Goal: Information Seeking & Learning: Learn about a topic

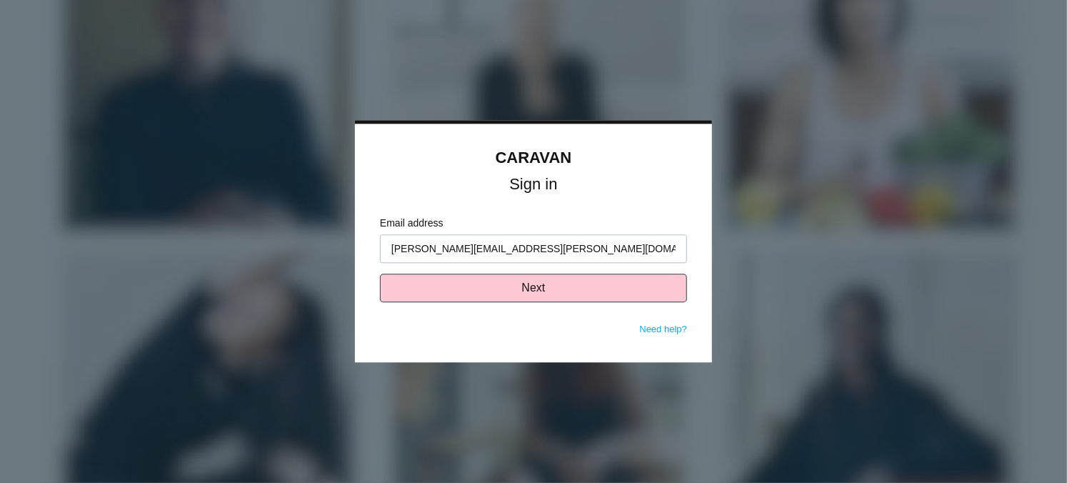
type input "[PERSON_NAME][EMAIL_ADDRESS][PERSON_NAME][DOMAIN_NAME]"
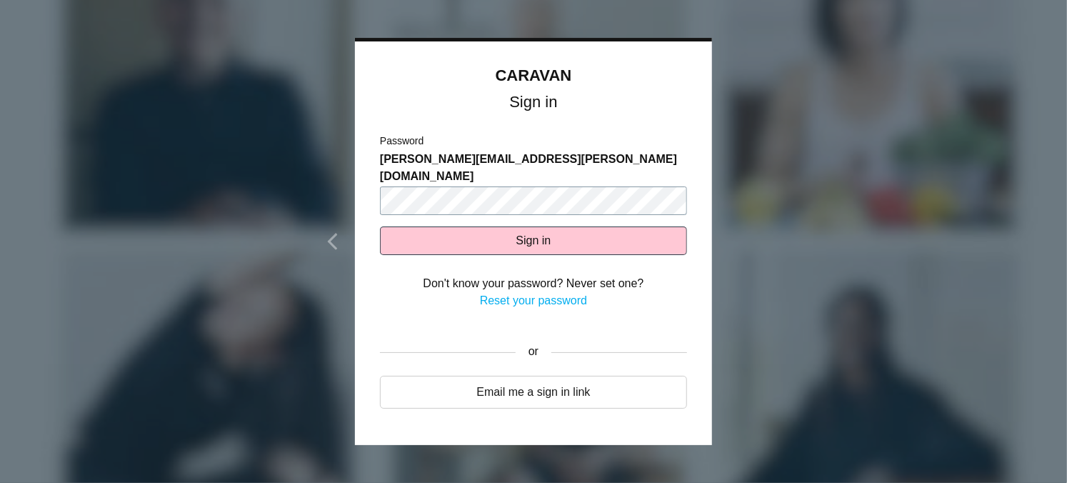
click at [380, 226] on button "Sign in" at bounding box center [533, 240] width 307 height 29
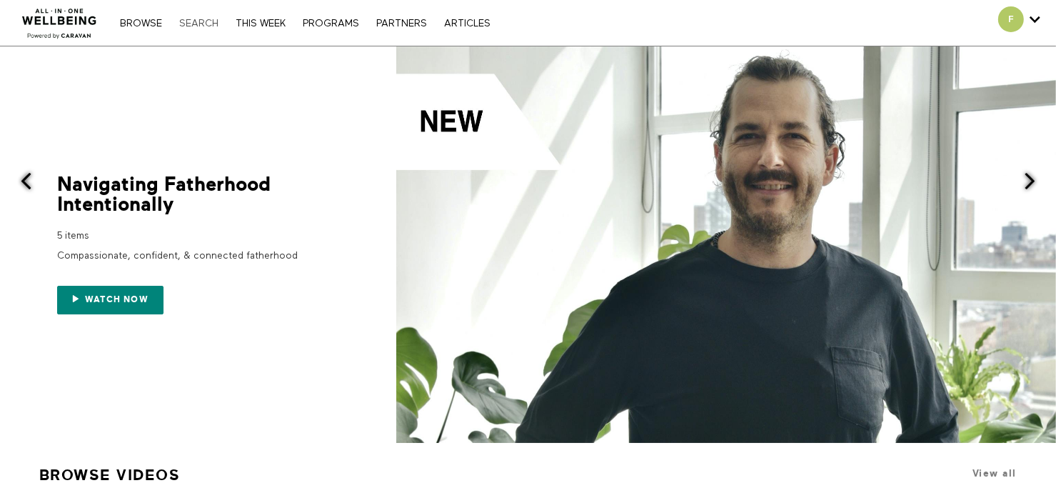
click at [196, 25] on link "Search" at bounding box center [199, 24] width 54 height 10
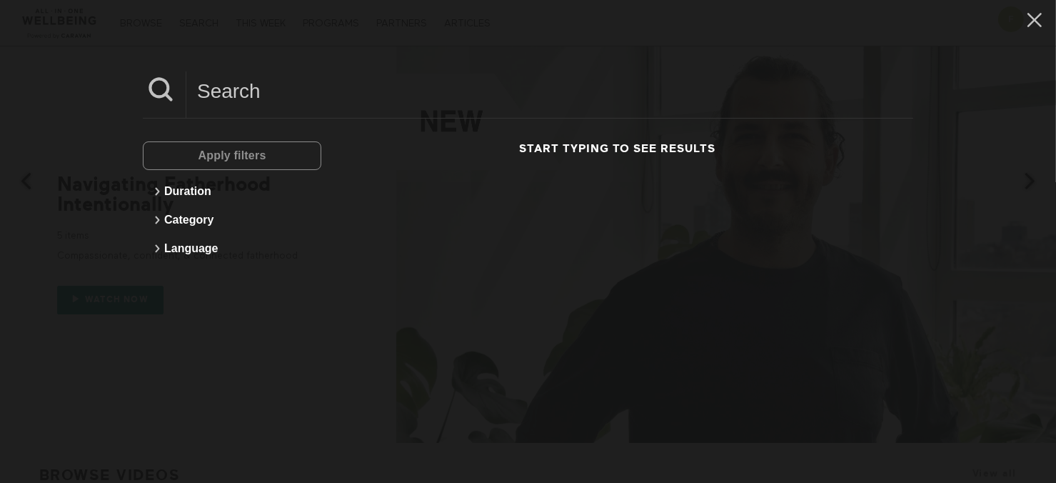
click at [320, 91] on input at bounding box center [549, 90] width 727 height 39
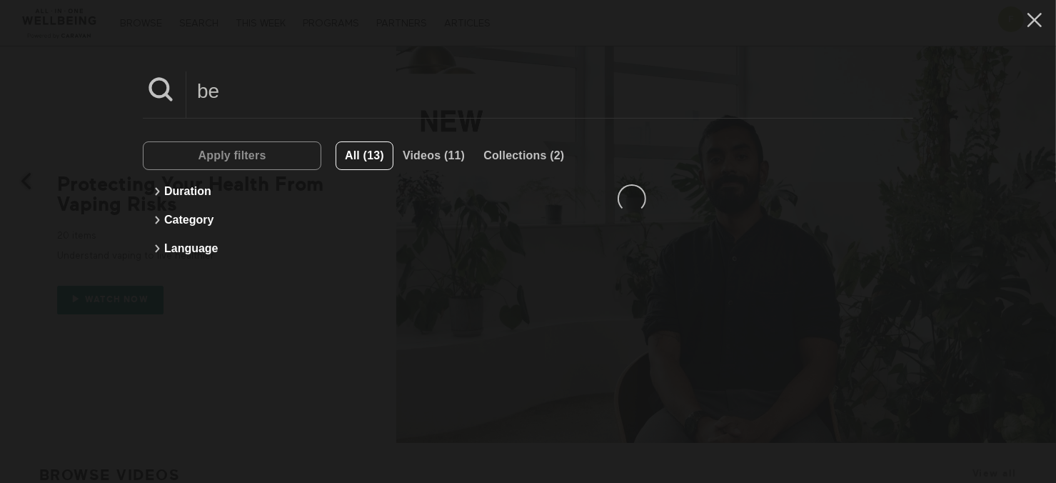
type input "b"
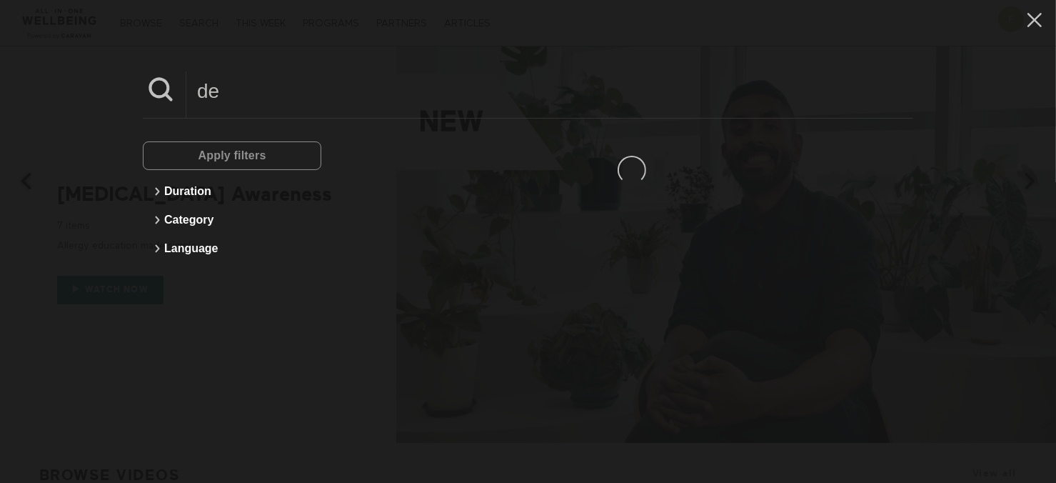
type input "d"
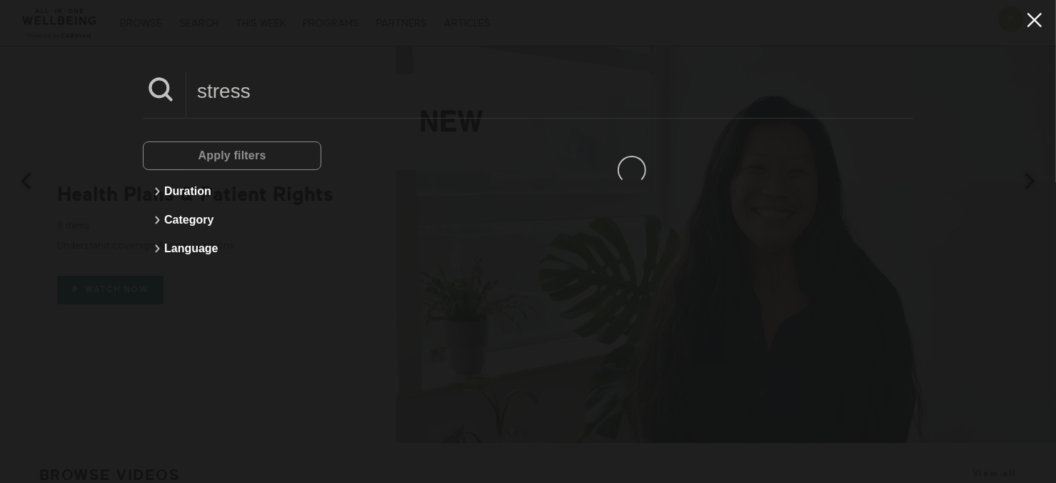
type input "stress"
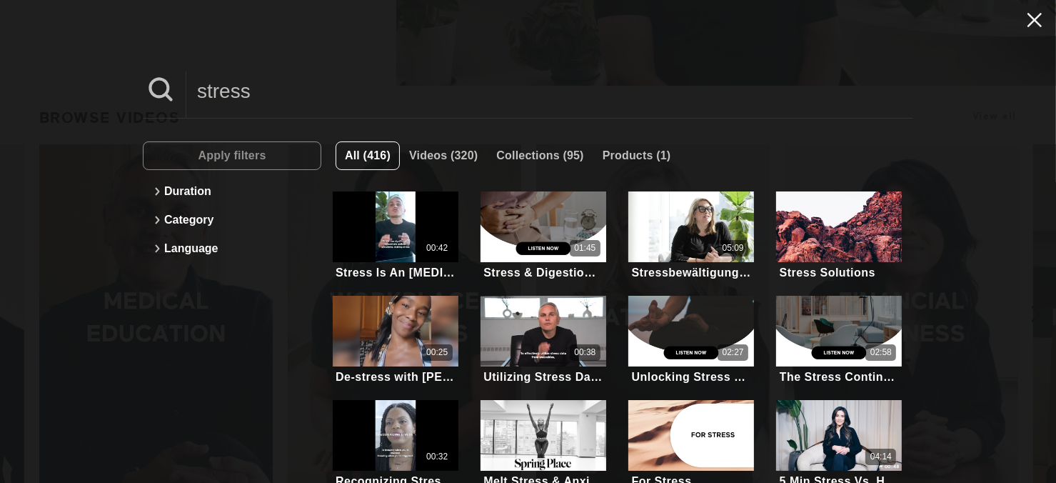
click at [1028, 22] on icon at bounding box center [1035, 20] width 14 height 14
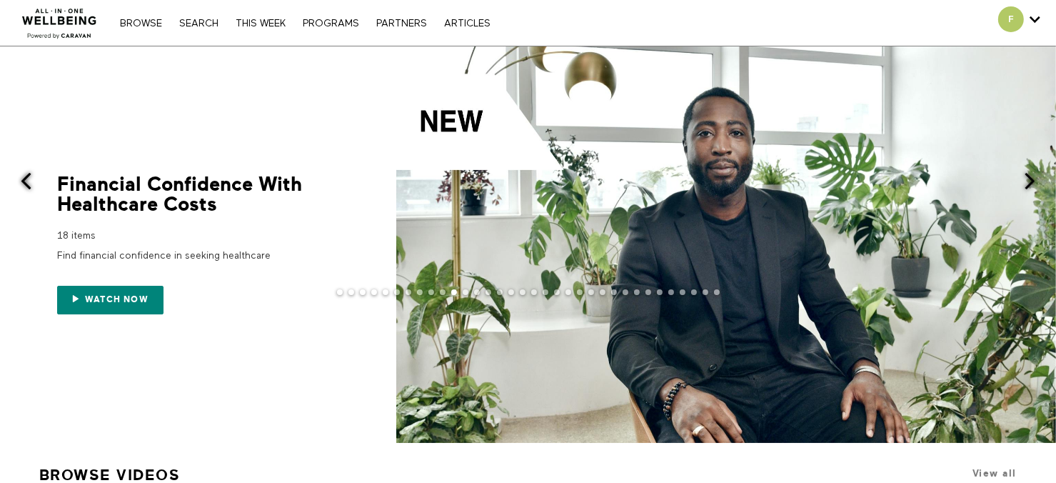
click at [29, 183] on span at bounding box center [26, 181] width 18 height 18
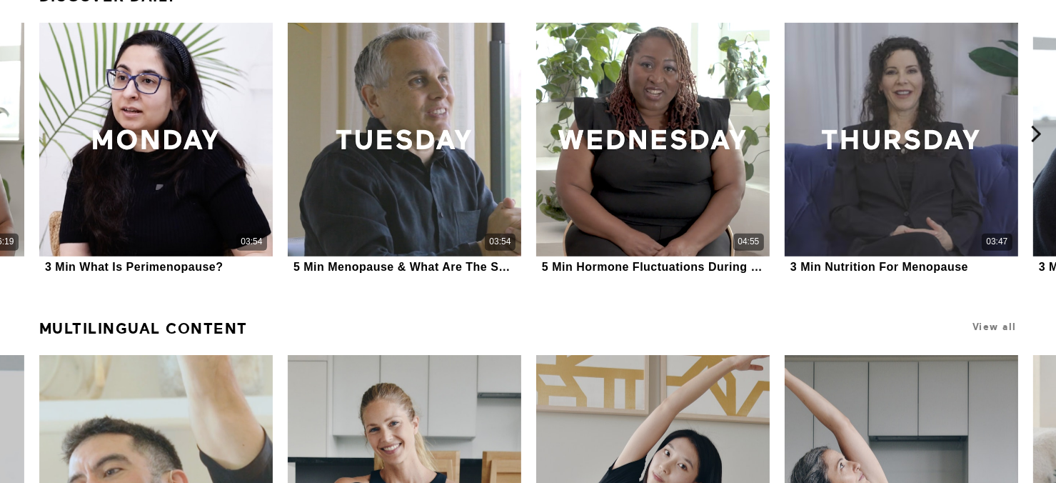
scroll to position [928, 0]
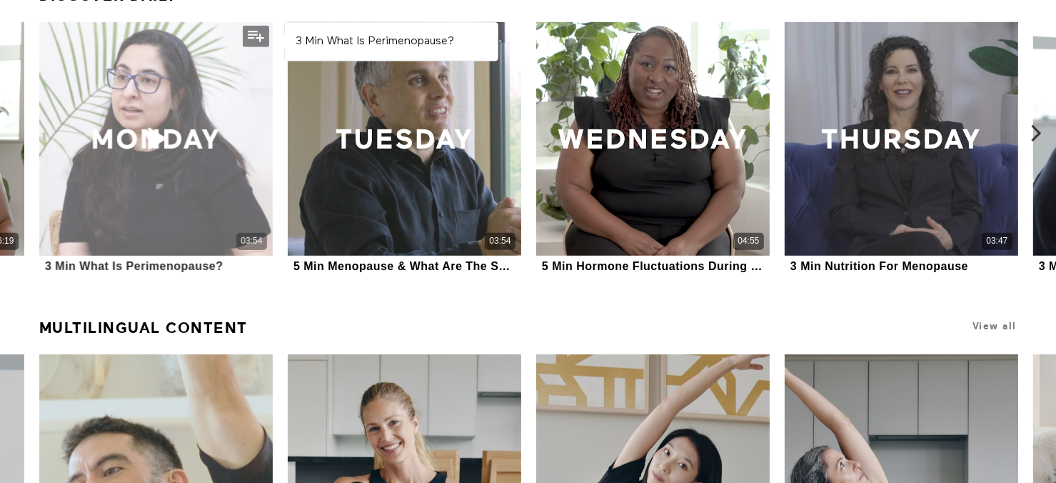
click at [177, 227] on div "03:54" at bounding box center [156, 139] width 234 height 234
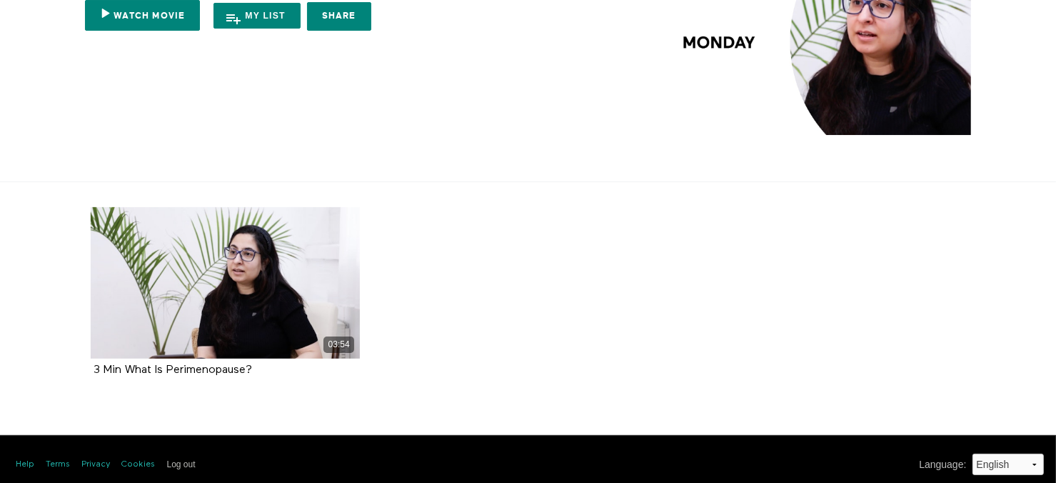
scroll to position [129, 0]
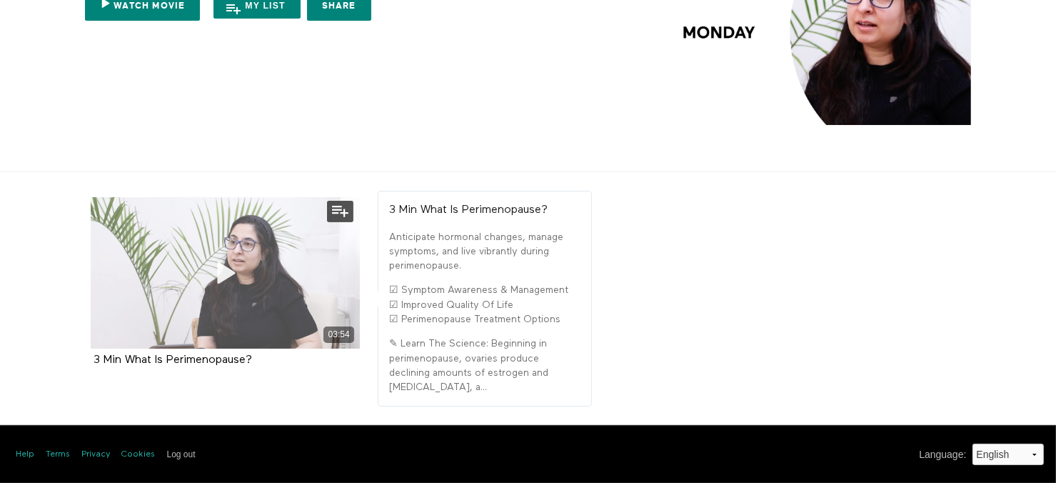
click at [223, 261] on icon at bounding box center [225, 273] width 43 height 25
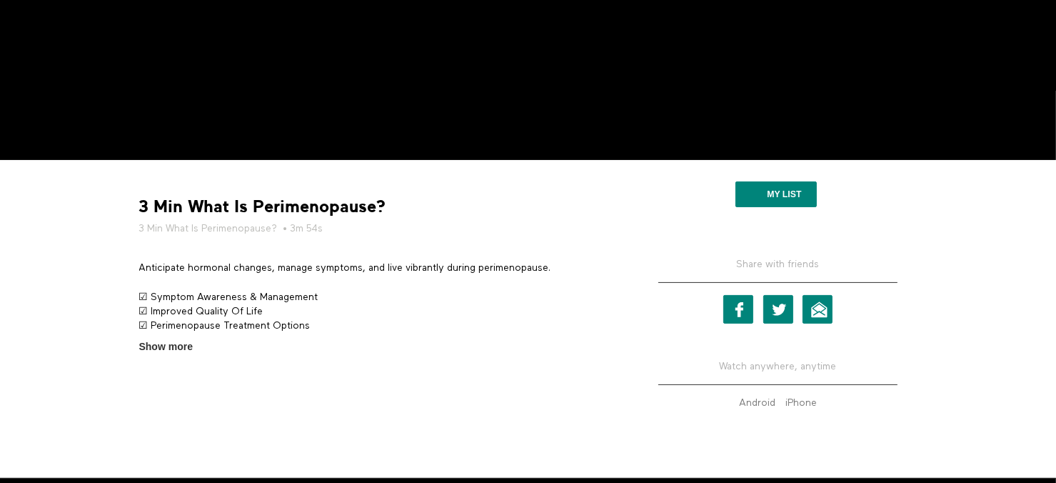
scroll to position [324, 0]
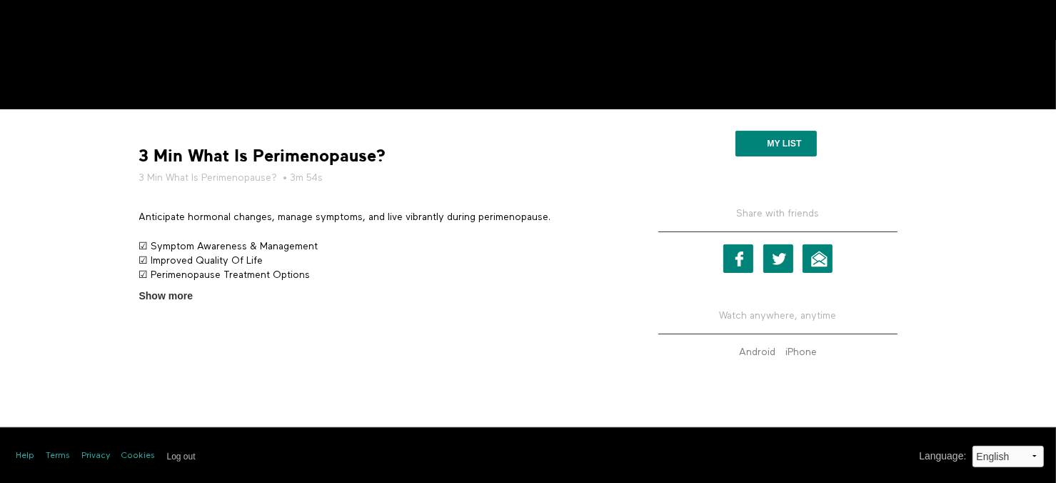
click at [151, 295] on span "Show more" at bounding box center [166, 296] width 54 height 15
click at [0, 0] on input "Show more Show less" at bounding box center [0, 0] width 0 height 0
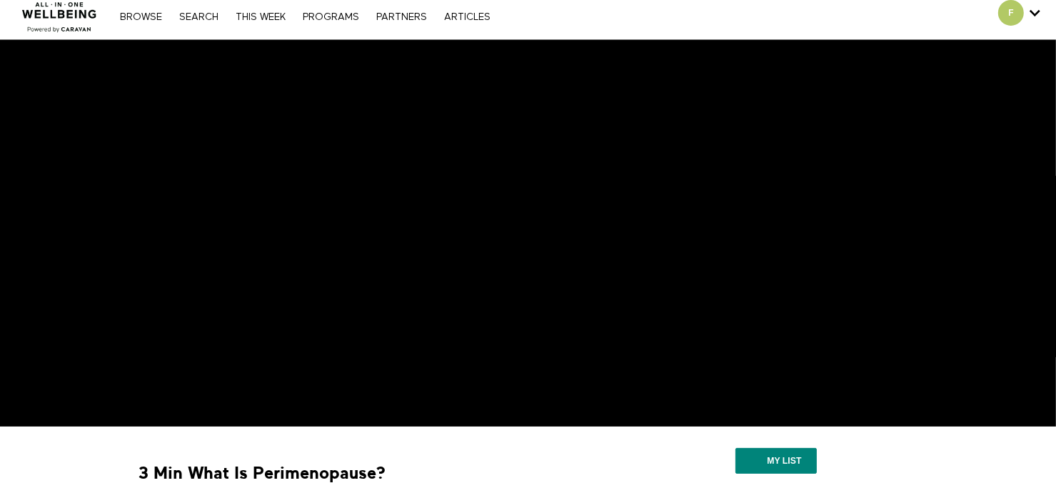
scroll to position [0, 0]
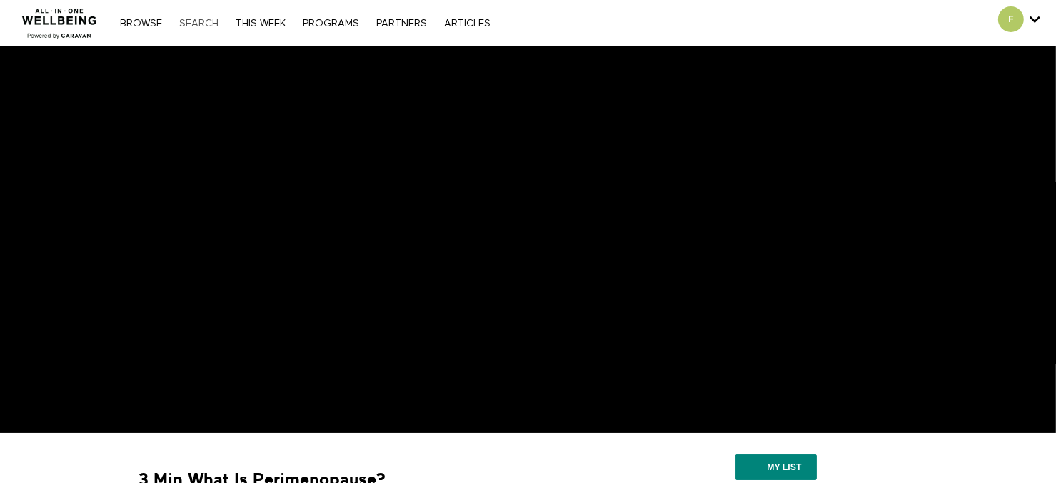
click at [203, 25] on link "Search" at bounding box center [199, 24] width 54 height 10
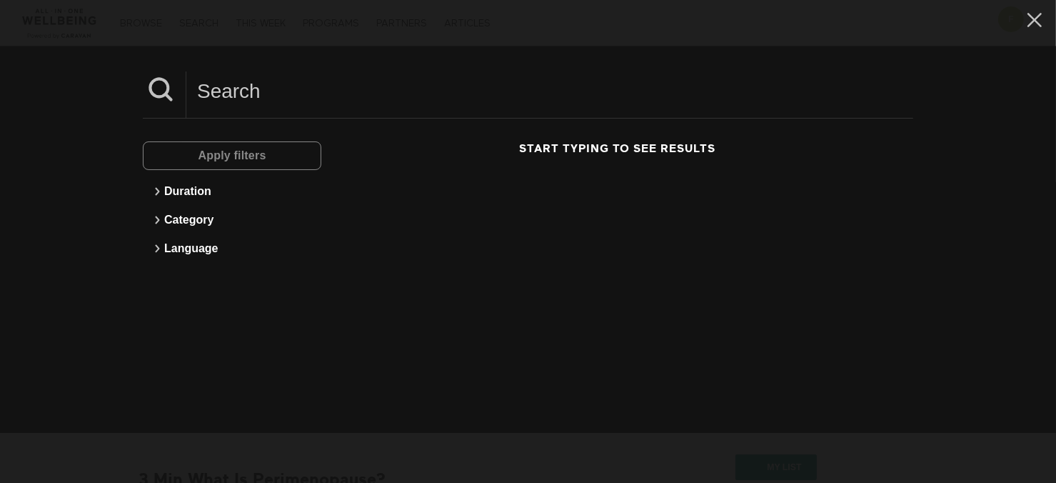
click at [633, 91] on input at bounding box center [549, 90] width 727 height 39
click at [1027, 19] on icon at bounding box center [1034, 20] width 27 height 24
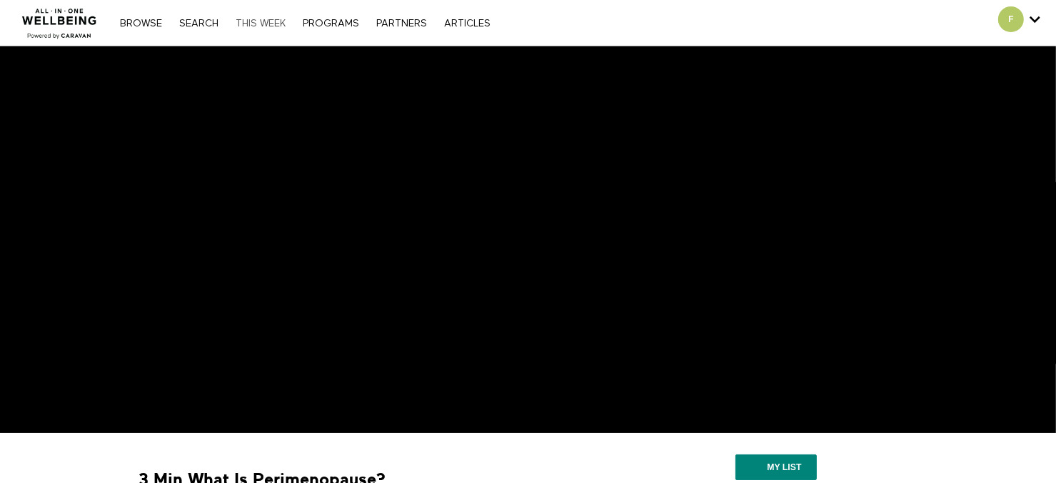
click at [266, 26] on link "THIS WEEK" at bounding box center [261, 24] width 64 height 10
click at [276, 25] on link "THIS WEEK" at bounding box center [261, 24] width 64 height 10
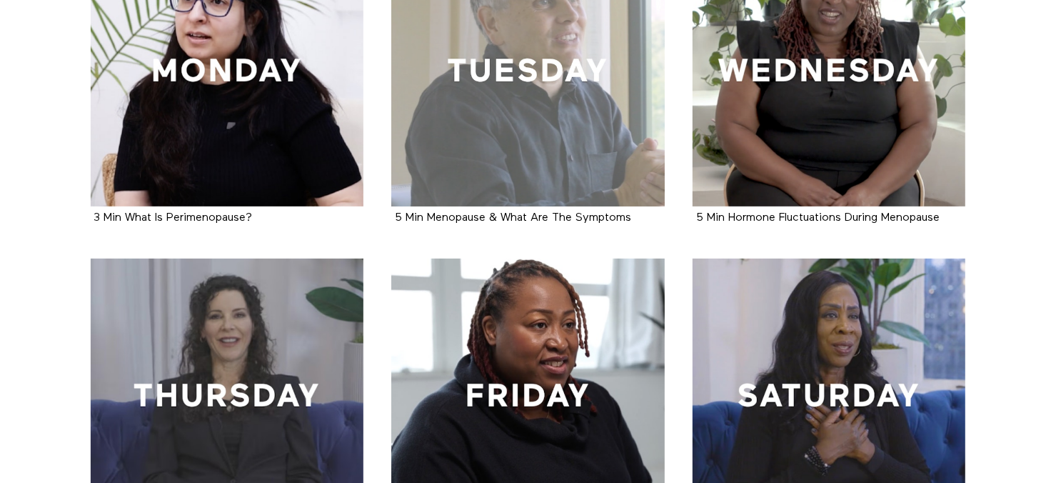
scroll to position [357, 0]
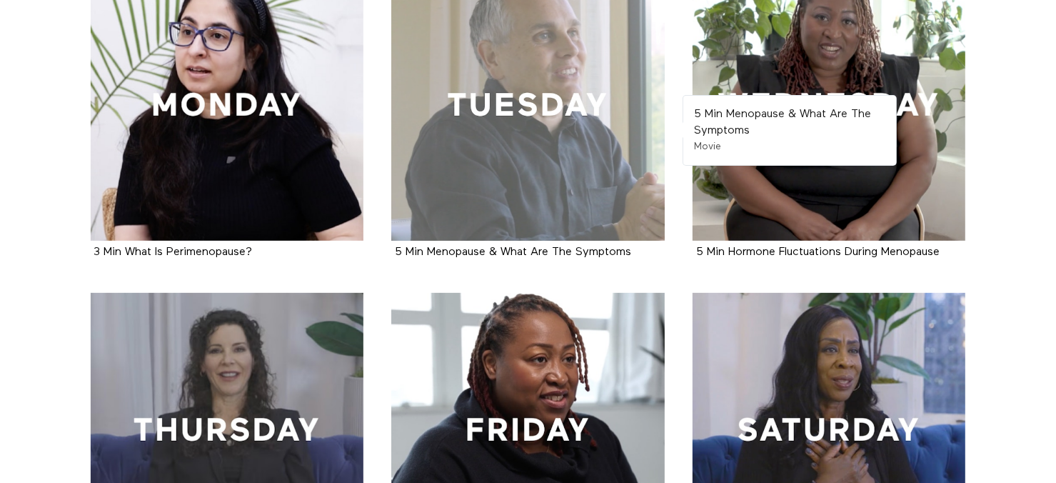
click at [545, 156] on div at bounding box center [528, 105] width 274 height 274
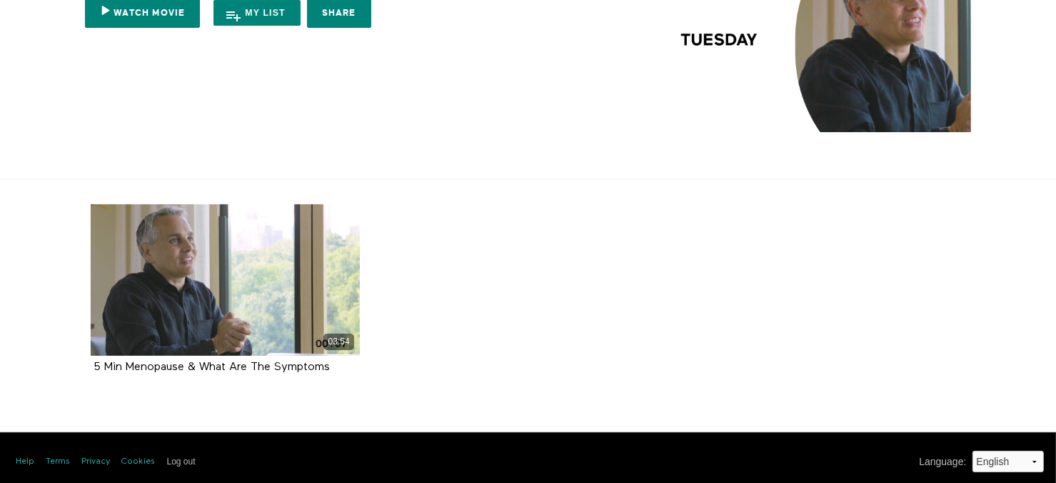
scroll to position [129, 0]
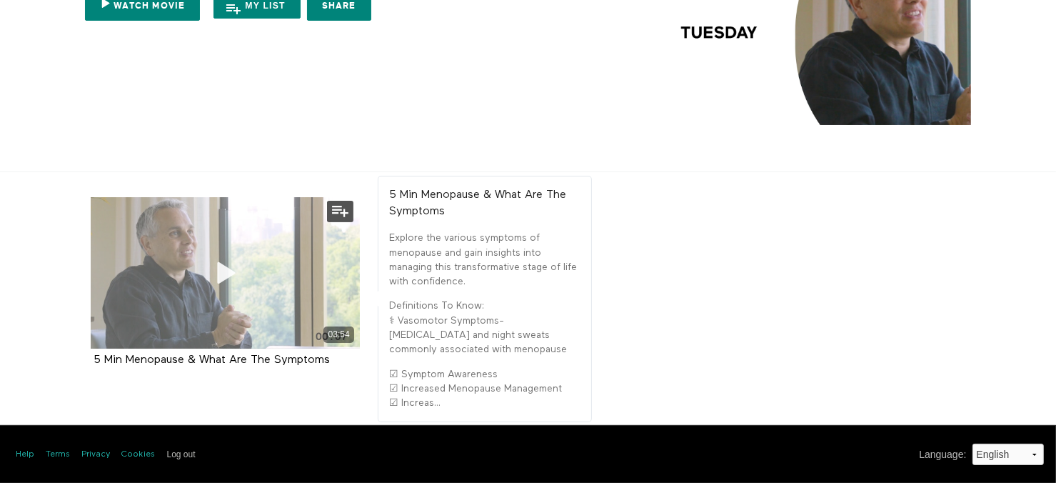
click at [220, 281] on icon at bounding box center [225, 273] width 43 height 25
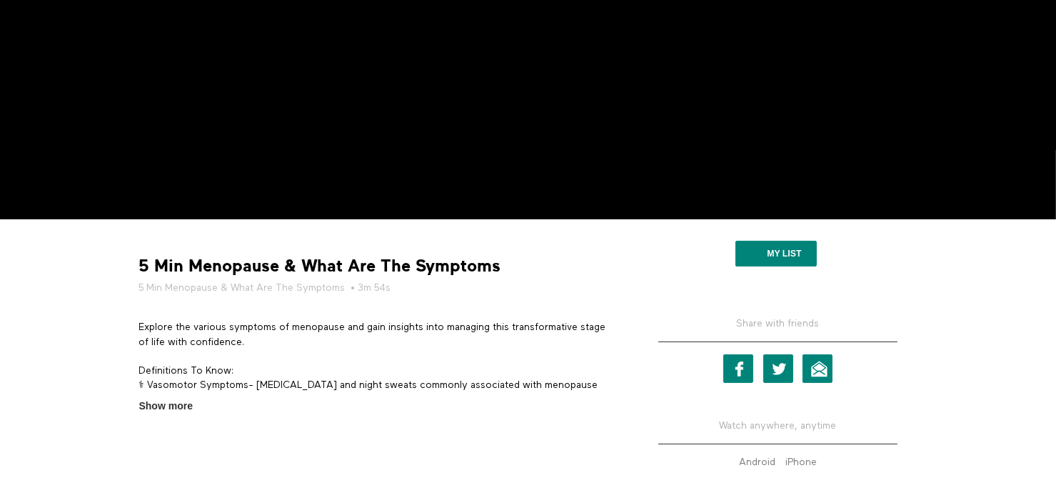
scroll to position [214, 0]
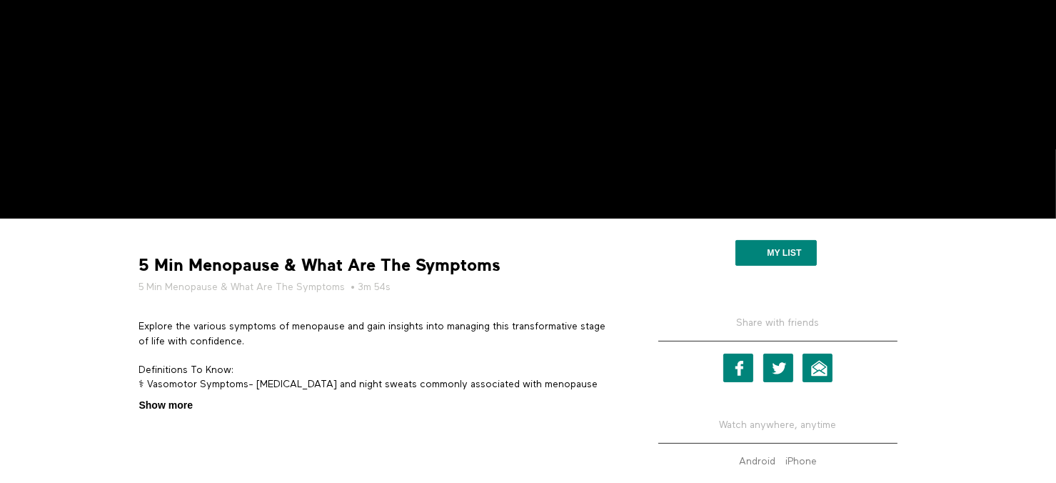
click at [184, 406] on span "Show more" at bounding box center [166, 405] width 54 height 15
click at [0, 0] on input "Show more Show less" at bounding box center [0, 0] width 0 height 0
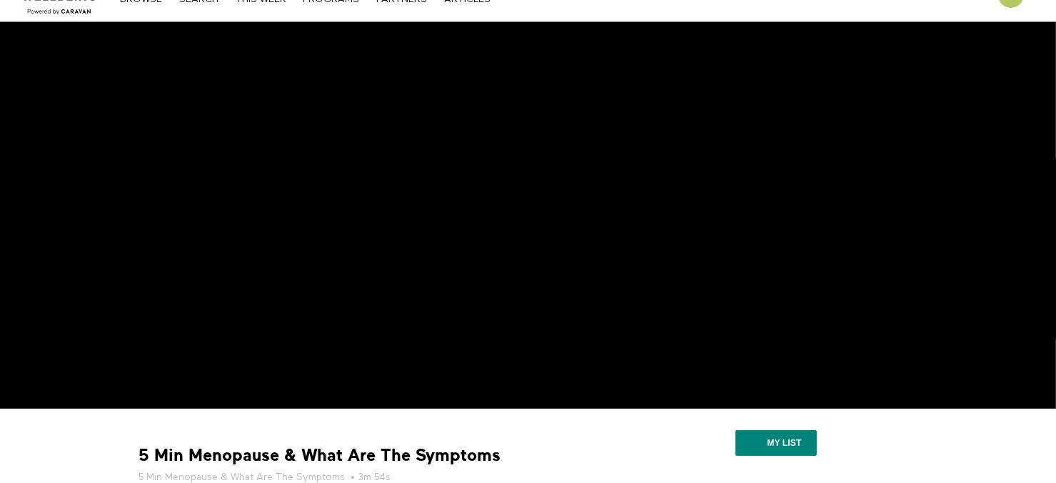
scroll to position [0, 0]
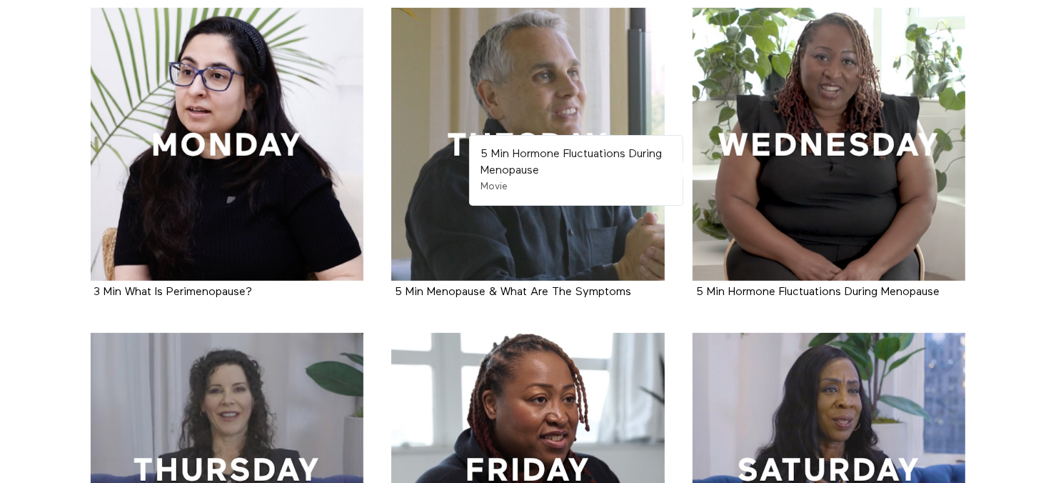
scroll to position [286, 0]
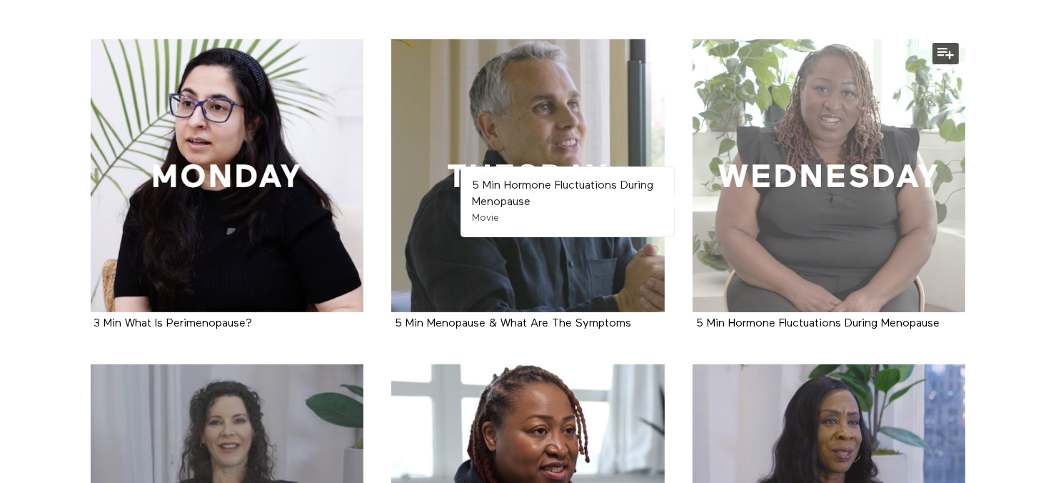
drag, startPoint x: 0, startPoint y: 0, endPoint x: 845, endPoint y: 228, distance: 875.1
click at [845, 228] on div at bounding box center [830, 176] width 274 height 274
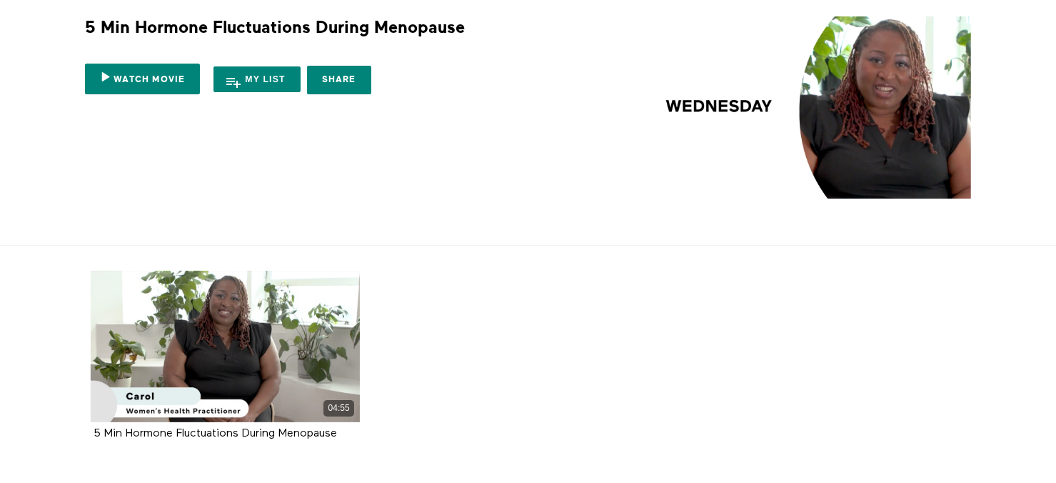
scroll to position [129, 0]
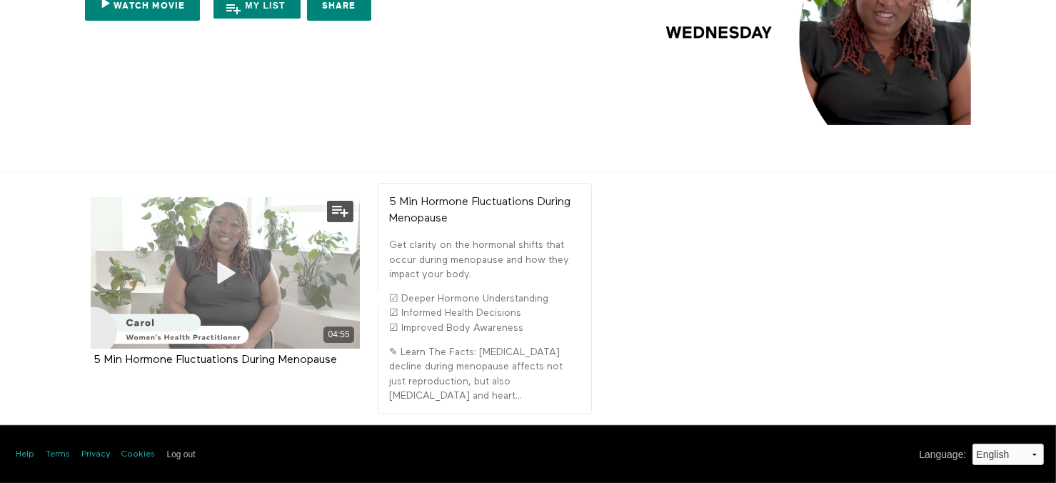
click at [225, 266] on icon at bounding box center [225, 273] width 43 height 25
